Goal: Navigation & Orientation: Find specific page/section

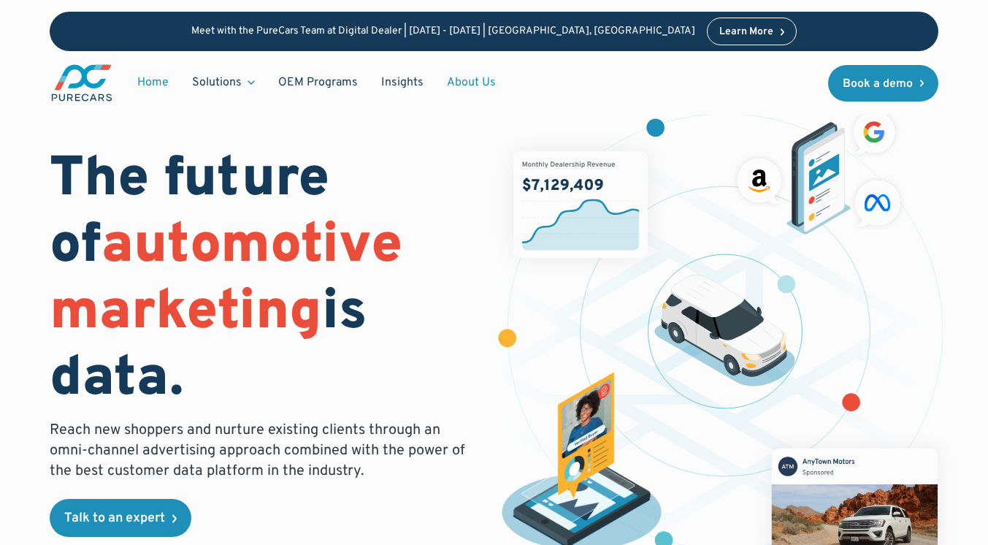
click at [459, 85] on link "About Us" at bounding box center [471, 83] width 72 height 28
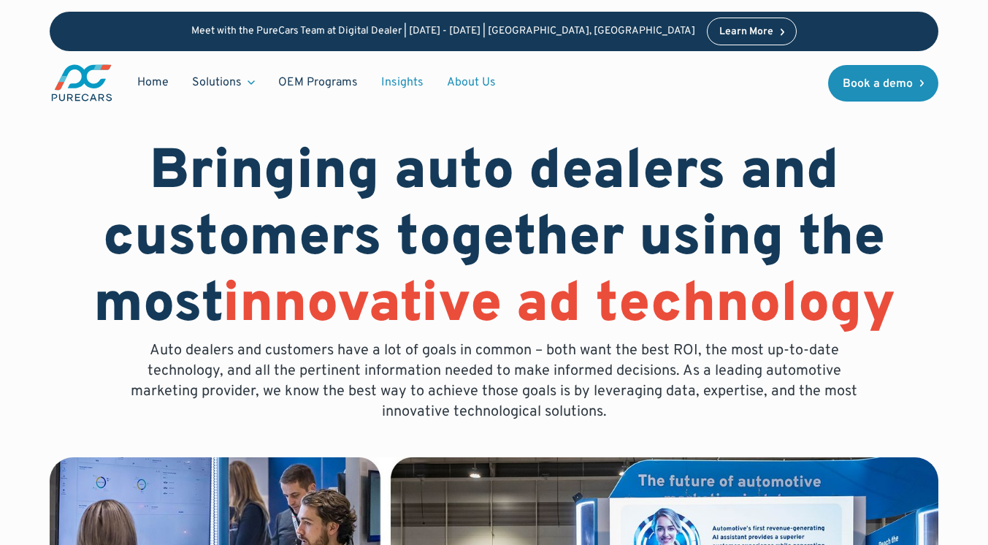
click at [399, 79] on link "Insights" at bounding box center [402, 83] width 66 height 28
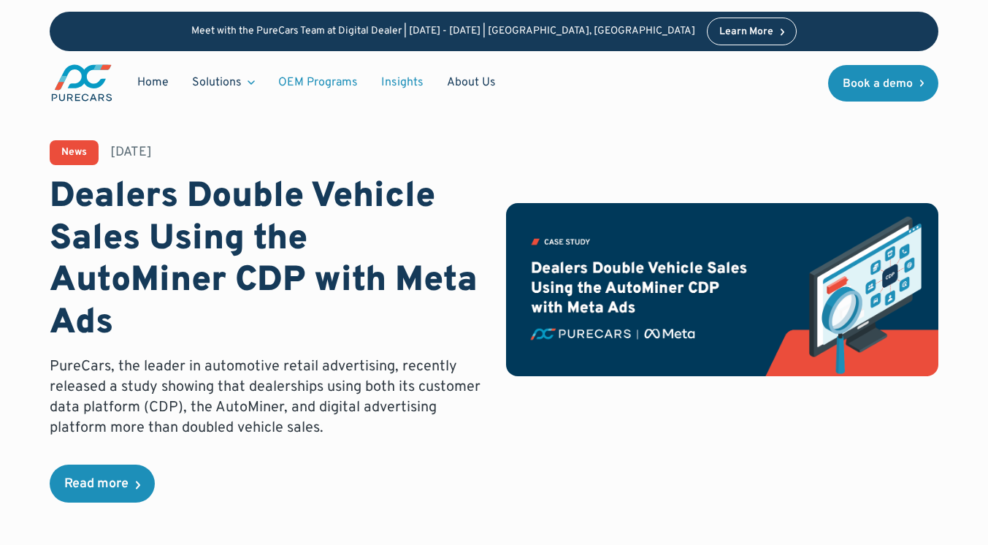
click at [308, 82] on link "OEM Programs" at bounding box center [317, 83] width 103 height 28
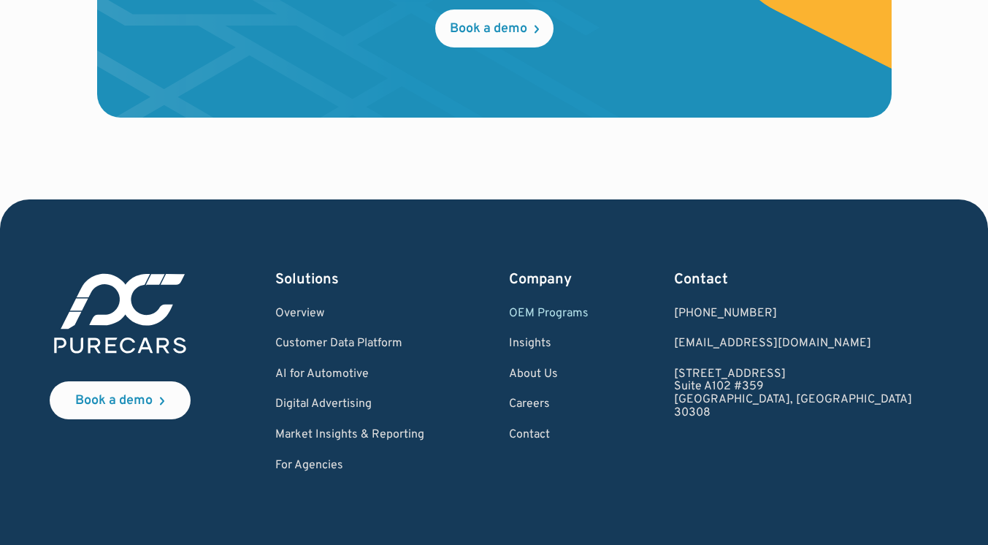
scroll to position [2784, 0]
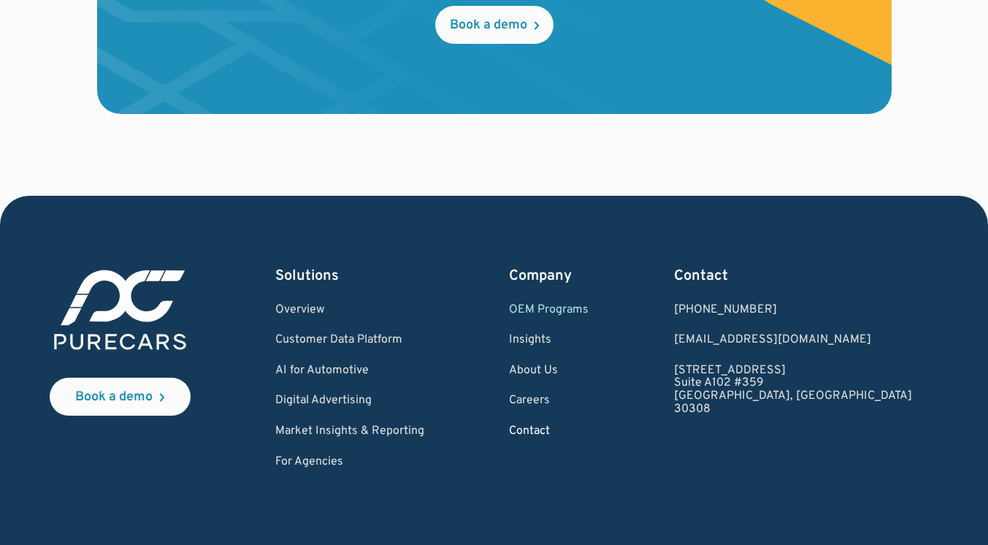
click at [585, 431] on link "Contact" at bounding box center [549, 431] width 80 height 13
